Goal: Check status: Check status

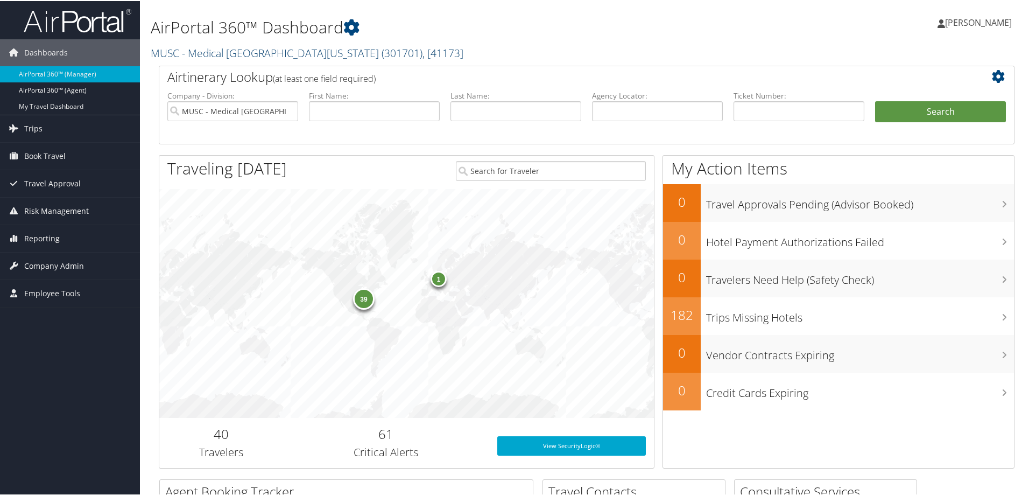
click at [211, 53] on link "MUSC - Medical University of South Carolina ( 301701 ) , [ 41173 ]" at bounding box center [307, 52] width 313 height 15
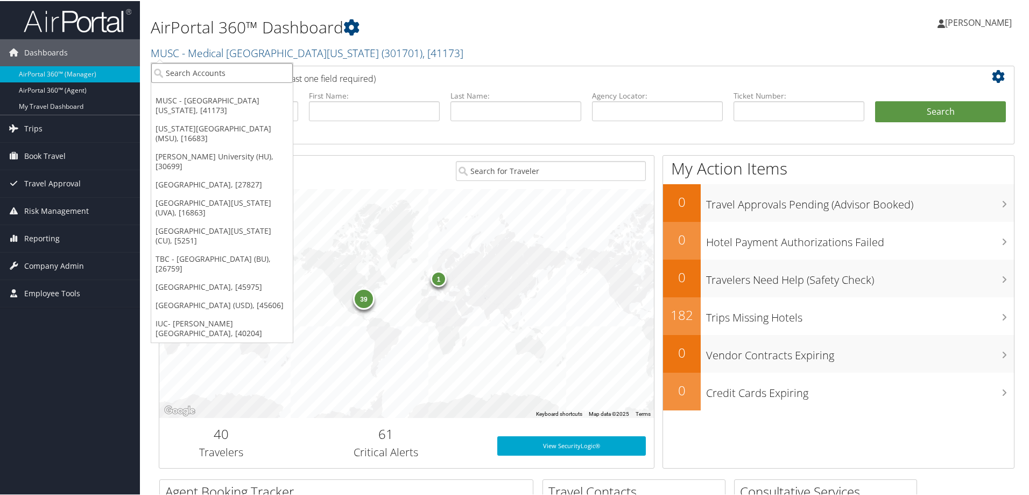
click at [172, 75] on input "search" at bounding box center [222, 72] width 142 height 20
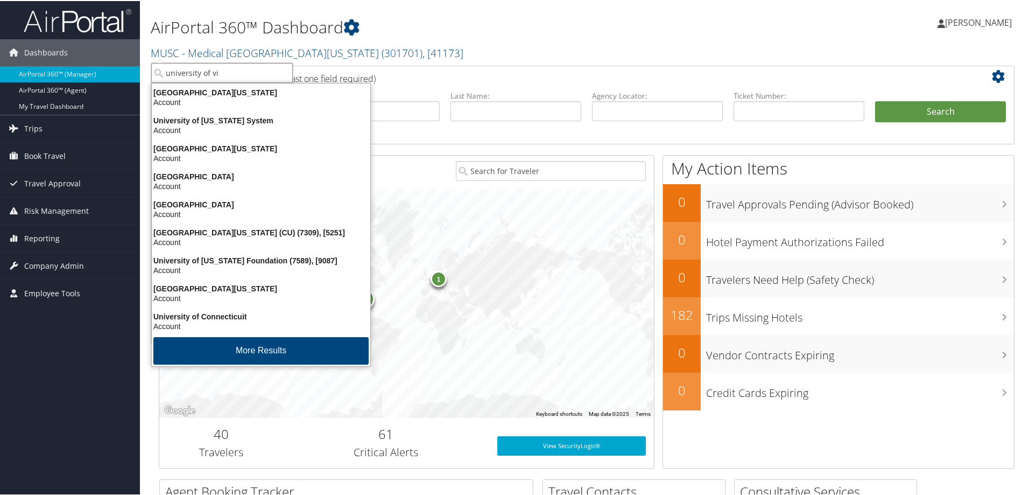
type input "university of vir"
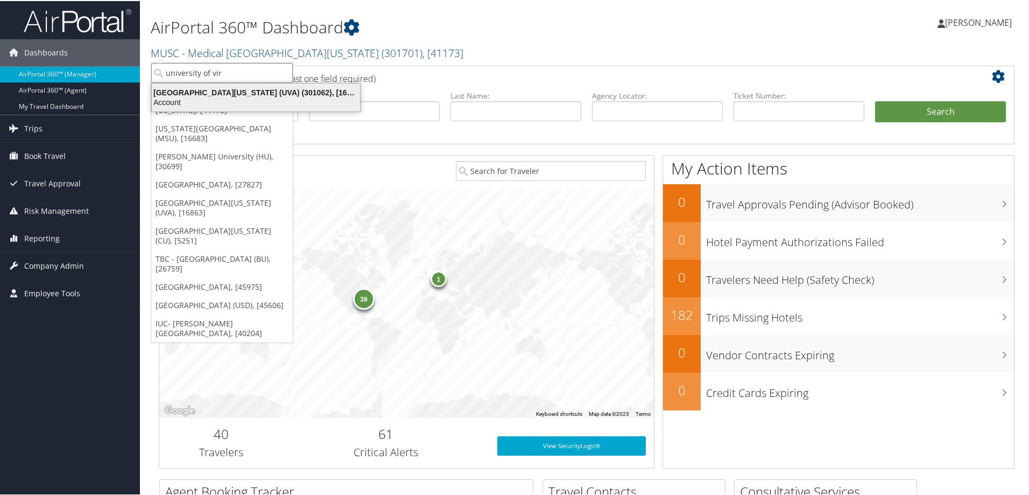
click at [198, 103] on div "Account" at bounding box center [255, 101] width 221 height 10
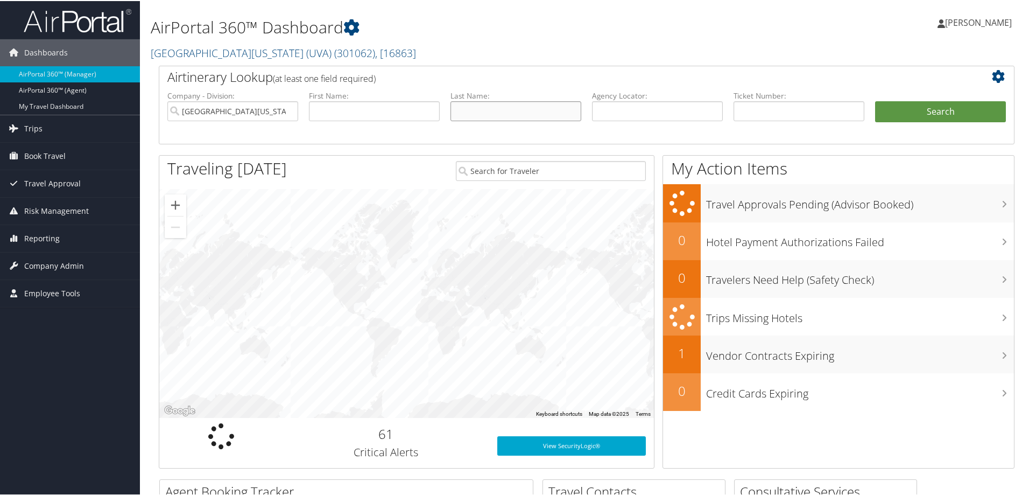
click at [475, 110] on input "text" at bounding box center [516, 110] width 131 height 20
type input "carnes"
click at [346, 113] on input "text" at bounding box center [374, 110] width 131 height 20
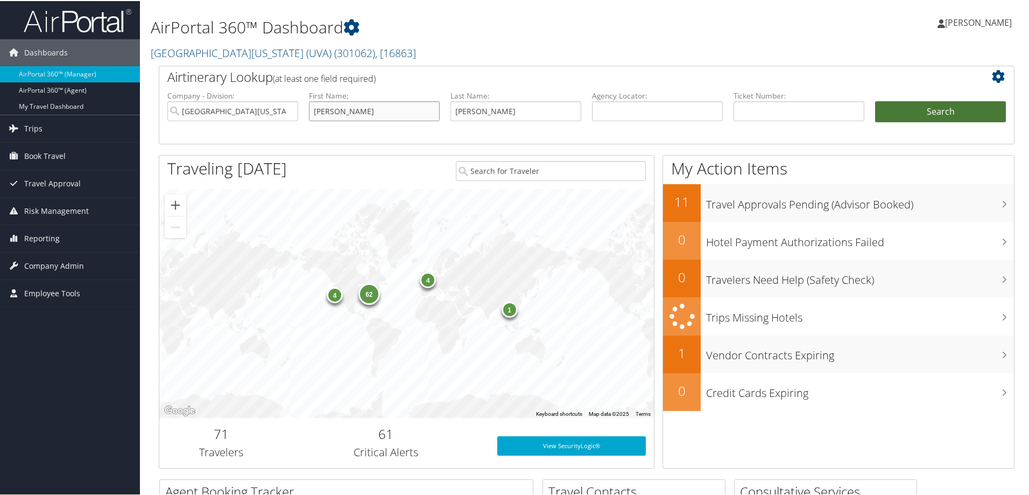
type input "elena"
click at [926, 114] on button "Search" at bounding box center [940, 111] width 131 height 22
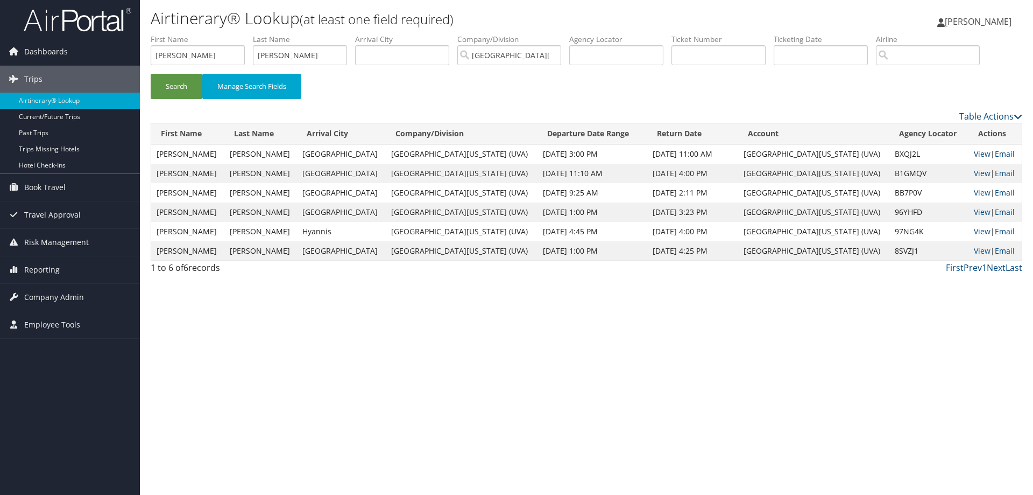
click at [974, 153] on link "View" at bounding box center [982, 154] width 17 height 10
click at [969, 175] on td "View | Email" at bounding box center [995, 173] width 53 height 19
click at [975, 171] on link "View" at bounding box center [982, 173] width 17 height 10
click at [974, 191] on link "View" at bounding box center [982, 192] width 17 height 10
click at [974, 214] on link "View" at bounding box center [982, 212] width 17 height 10
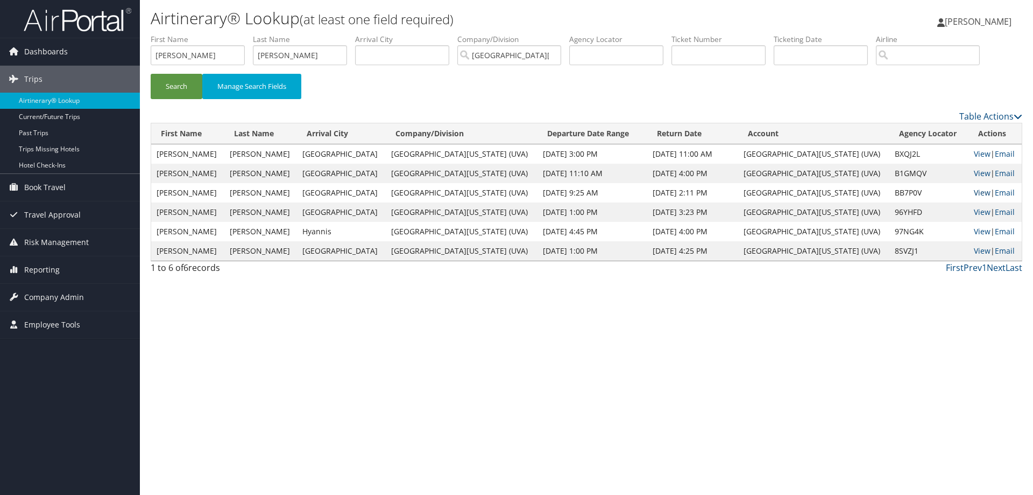
click at [974, 191] on link "View" at bounding box center [982, 192] width 17 height 10
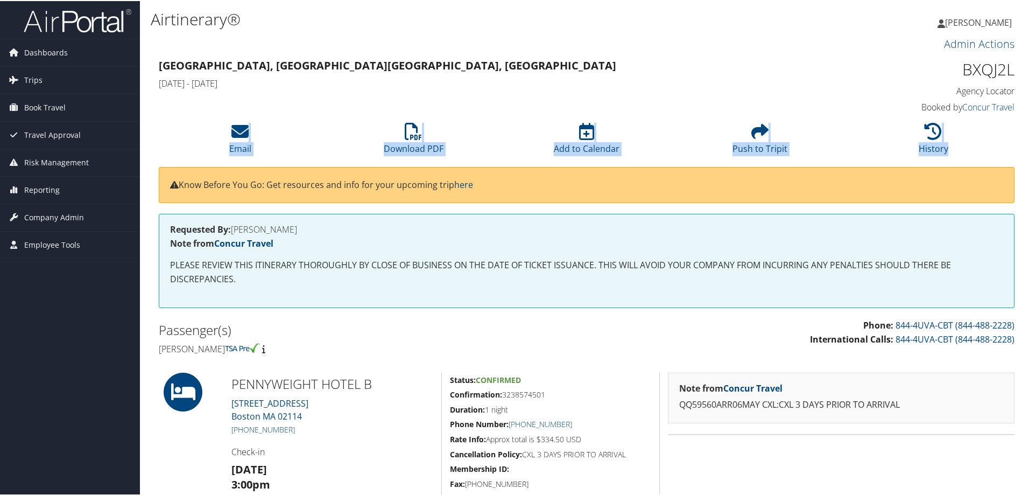
drag, startPoint x: 1029, startPoint y: 96, endPoint x: 1033, endPoint y: 156, distance: 60.5
click at [1029, 156] on html "Menu Dashboards ► AirPortal 360™ (Manager) AirPortal 360™ (Agent) My Travel Das…" at bounding box center [516, 247] width 1033 height 495
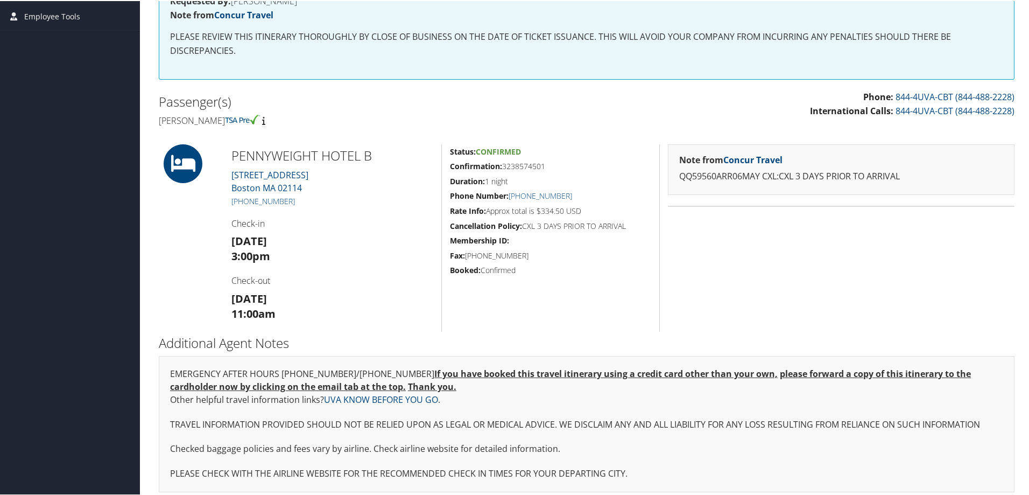
scroll to position [235, 0]
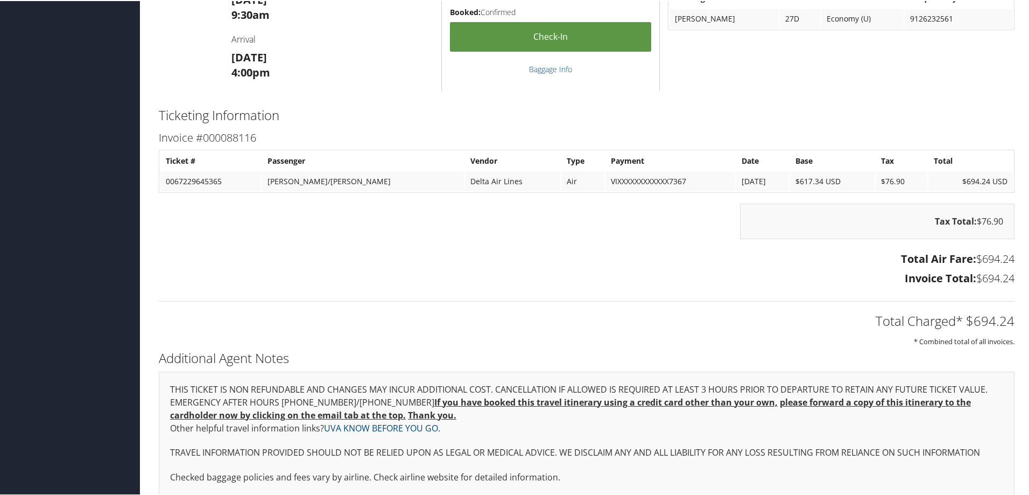
scroll to position [853, 0]
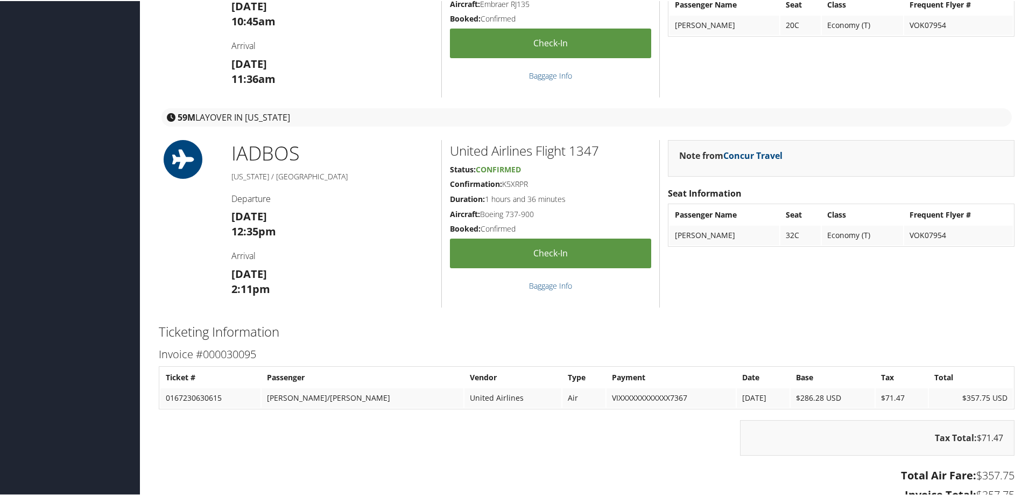
scroll to position [1085, 0]
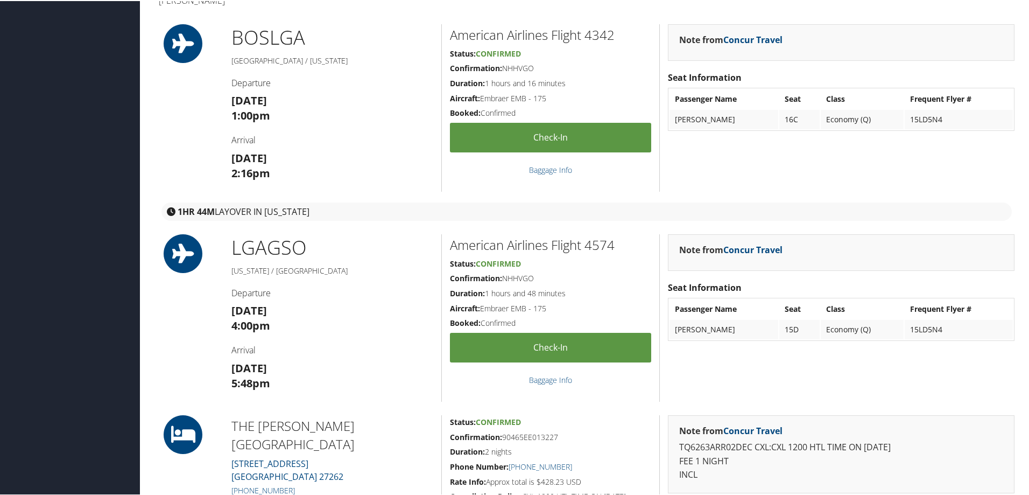
scroll to position [230, 0]
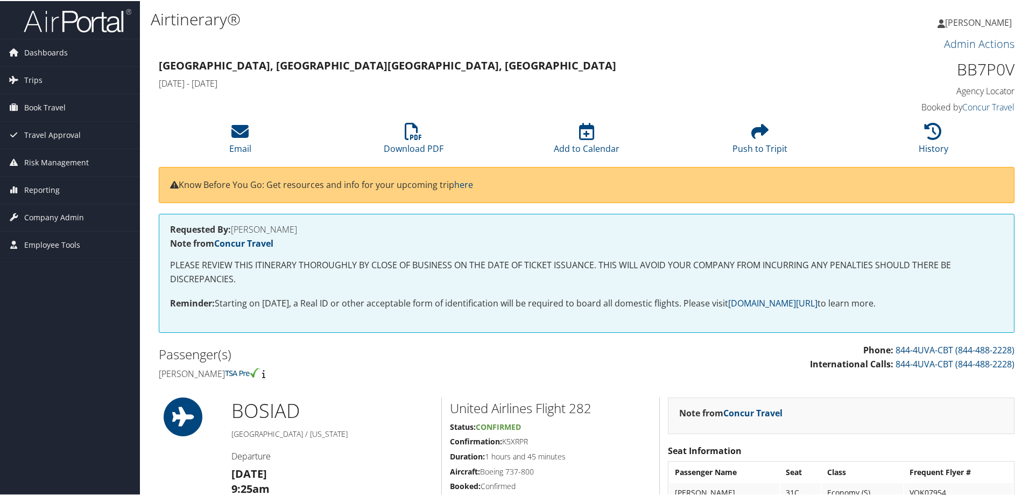
drag, startPoint x: 1029, startPoint y: 118, endPoint x: 1028, endPoint y: 137, distance: 18.9
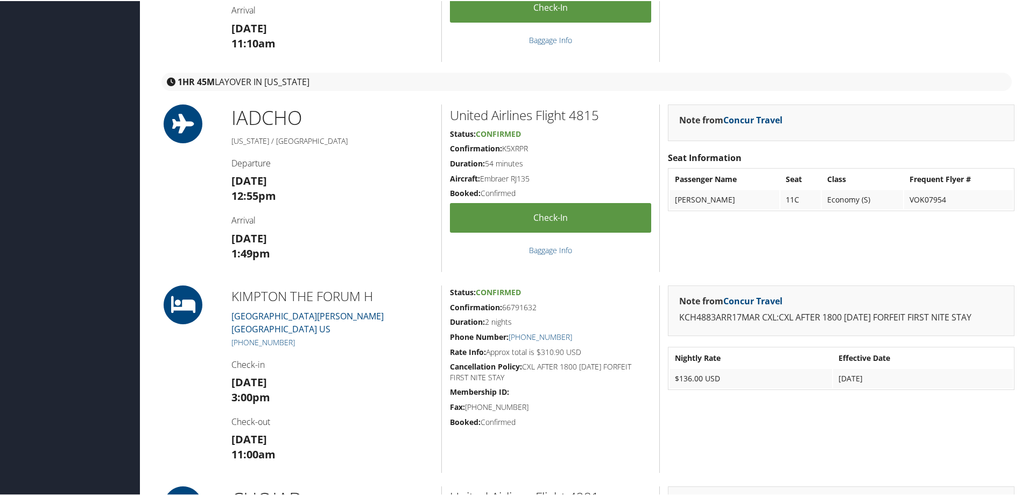
scroll to position [505, 0]
